Goal: Check status: Check status

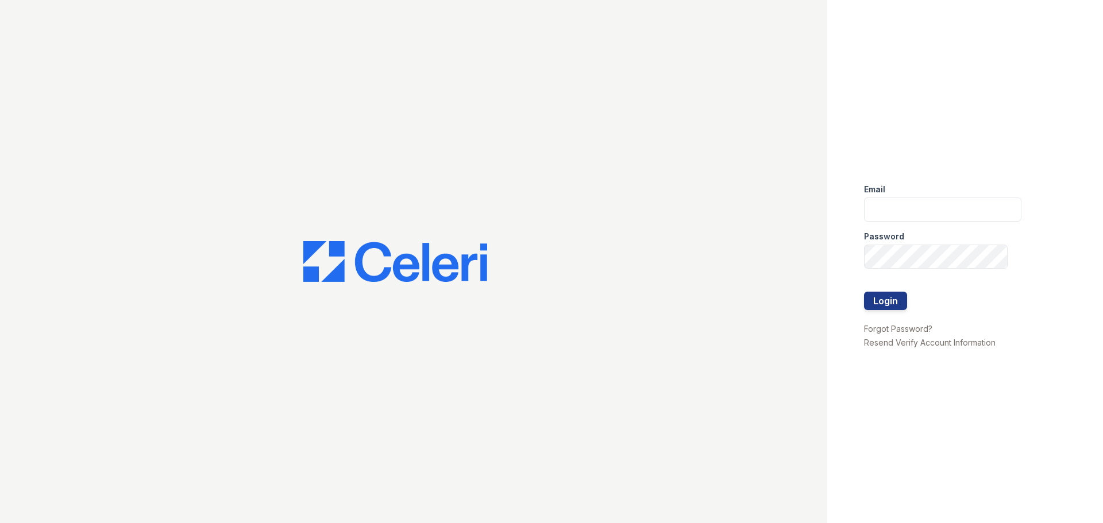
type input "[EMAIL_ADDRESS][DOMAIN_NAME]"
click at [881, 300] on button "Login" at bounding box center [885, 301] width 43 height 18
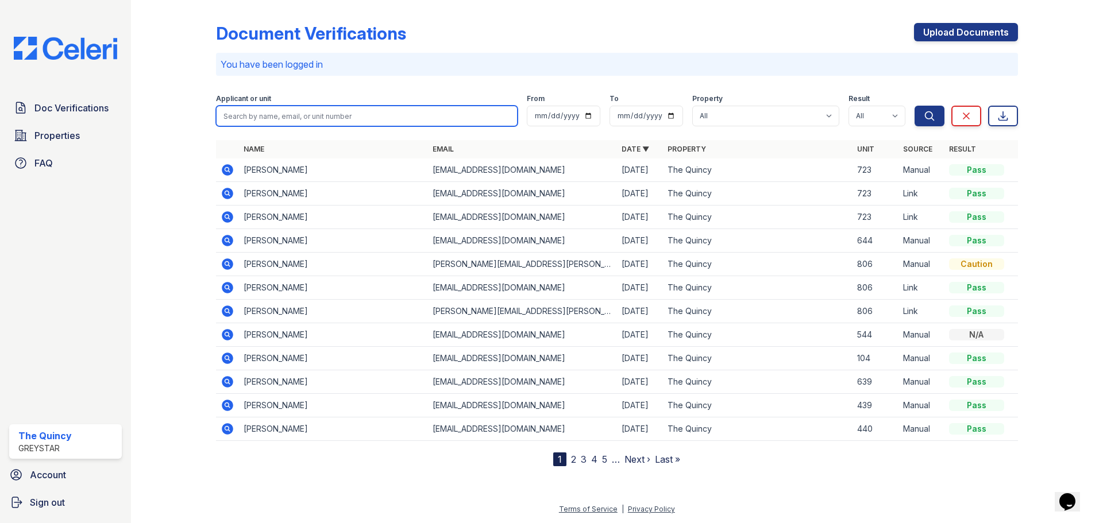
click at [450, 117] on input "search" at bounding box center [367, 116] width 302 height 21
type input "820"
click at [915, 106] on button "Search" at bounding box center [930, 116] width 30 height 21
